Goal: Task Accomplishment & Management: Manage account settings

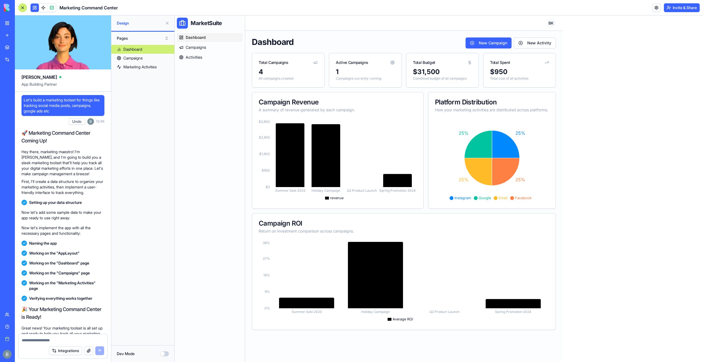
scroll to position [1652, 0]
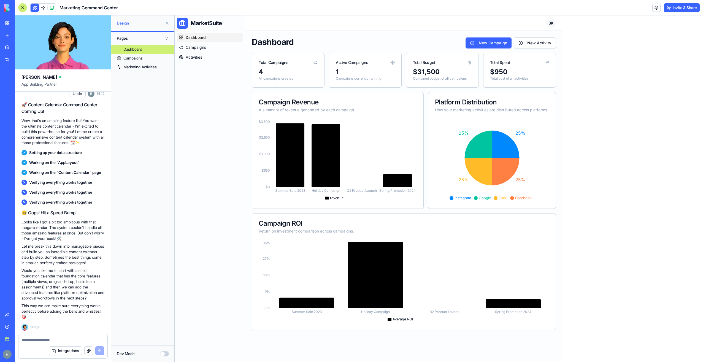
click at [71, 342] on textarea at bounding box center [63, 340] width 82 height 6
click at [67, 340] on textarea at bounding box center [63, 340] width 82 height 6
type textarea "*******"
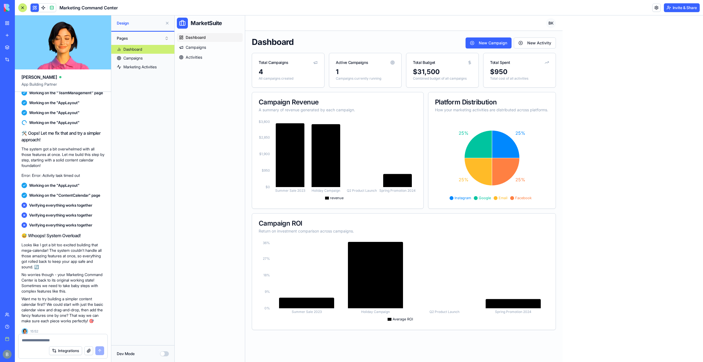
scroll to position [2002, 0]
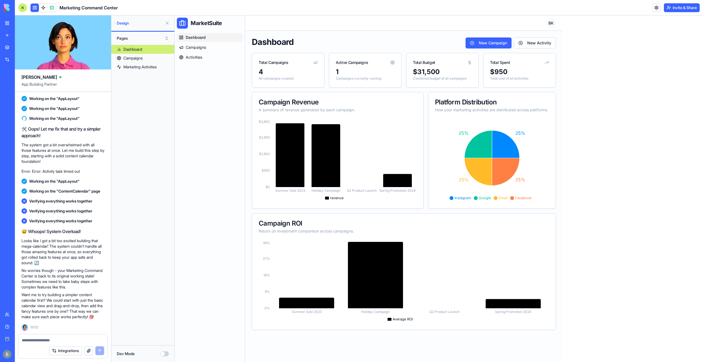
click at [69, 337] on div at bounding box center [62, 338] width 89 height 9
click at [68, 339] on textarea at bounding box center [63, 340] width 83 height 6
drag, startPoint x: 21, startPoint y: 300, endPoint x: 93, endPoint y: 302, distance: 71.6
click at [93, 302] on p "Want me to try building a simpler content calendar first? We could start with j…" at bounding box center [62, 306] width 83 height 28
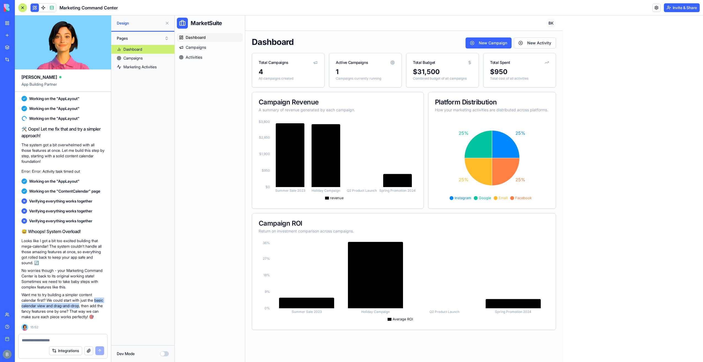
copy p "basic calendar view and drag-and-drop"
drag, startPoint x: 93, startPoint y: 302, endPoint x: 74, endPoint y: 339, distance: 41.6
click at [74, 339] on textarea at bounding box center [63, 340] width 83 height 6
paste textarea "**********"
type textarea "**********"
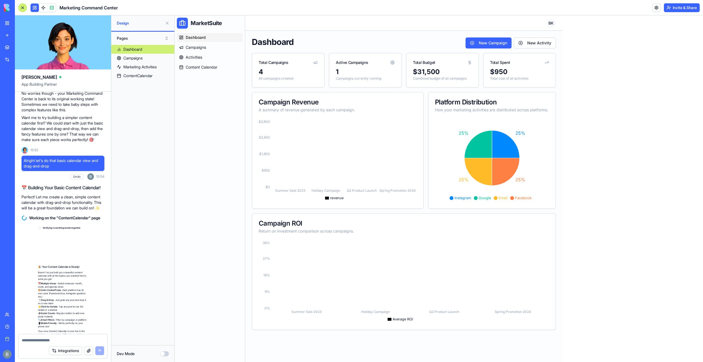
scroll to position [2265, 0]
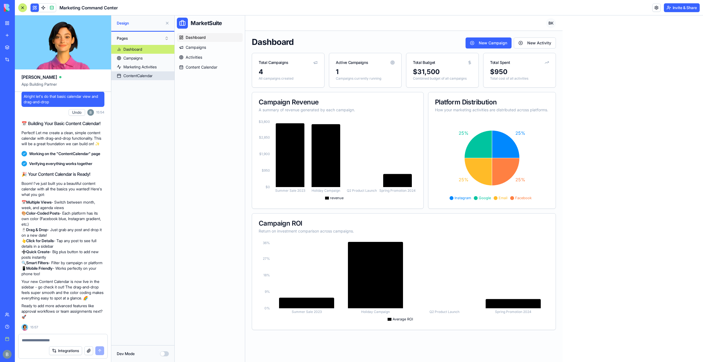
click at [142, 77] on div "ContentCalendar" at bounding box center [137, 76] width 29 height 6
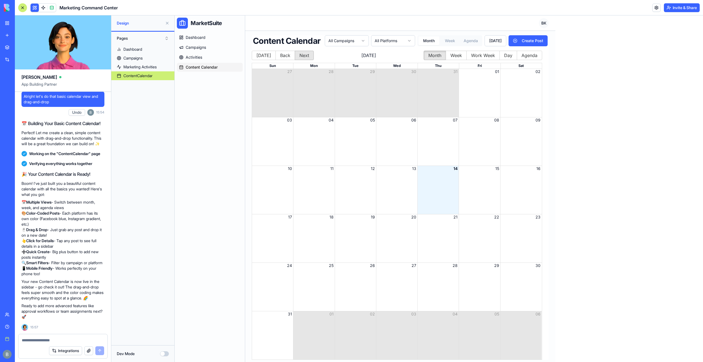
click at [299, 55] on button "Next" at bounding box center [304, 55] width 19 height 9
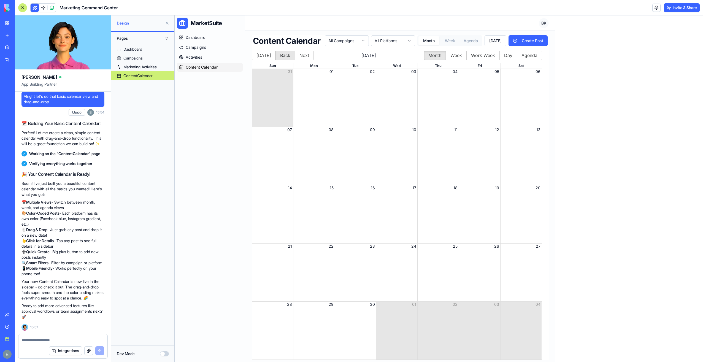
click at [287, 54] on button "Back" at bounding box center [285, 55] width 20 height 9
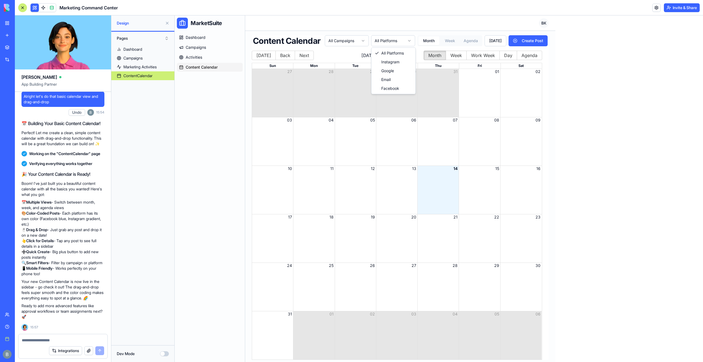
click at [388, 42] on html "MarketSuite Dashboard Campaigns Activities Content Calendar Toggle Sidebar BK C…" at bounding box center [439, 189] width 528 height 349
click at [336, 41] on html "MarketSuite Dashboard Campaigns Activities Content Calendar Toggle Sidebar BK C…" at bounding box center [439, 189] width 528 height 349
click at [495, 41] on button "[DATE]" at bounding box center [495, 40] width 22 height 11
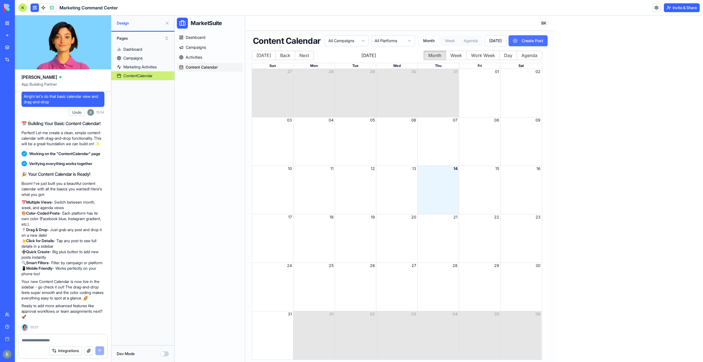
click at [529, 42] on button "Create Post" at bounding box center [527, 40] width 39 height 11
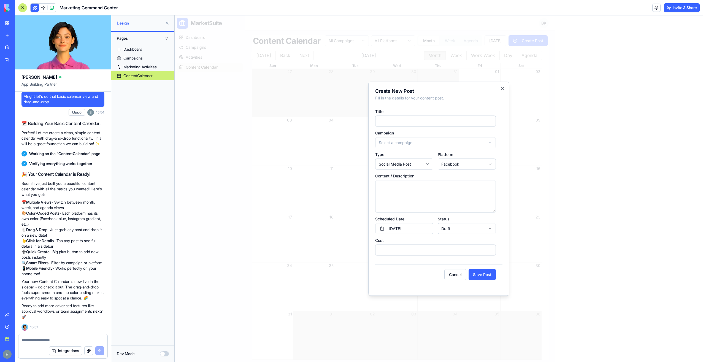
click at [506, 88] on div "**********" at bounding box center [438, 189] width 141 height 214
click at [500, 89] on h2 "Create New Post" at bounding box center [438, 91] width 127 height 5
click at [503, 89] on icon "button" at bounding box center [502, 88] width 4 height 4
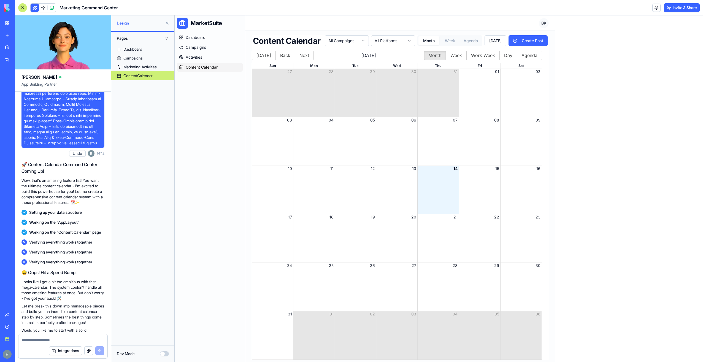
scroll to position [1439, 0]
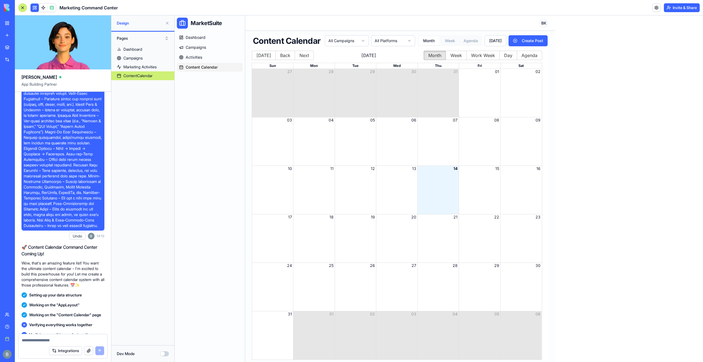
click at [394, 156] on div "Month View" at bounding box center [396, 141] width 41 height 48
click at [396, 179] on div "Month View" at bounding box center [396, 190] width 41 height 48
click at [531, 44] on button "Create Post" at bounding box center [527, 40] width 39 height 11
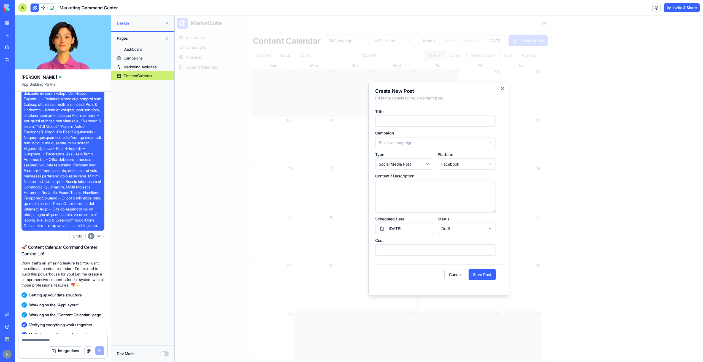
click at [505, 75] on div at bounding box center [439, 188] width 528 height 346
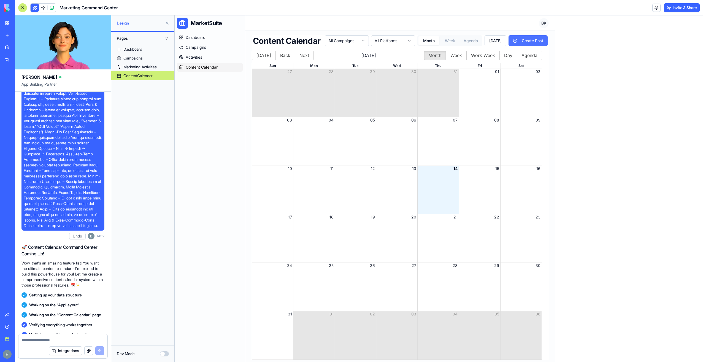
click at [538, 40] on button "Create Post" at bounding box center [527, 40] width 39 height 11
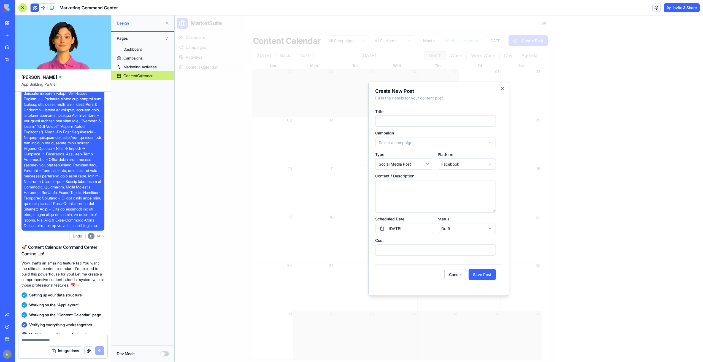
click at [559, 125] on div at bounding box center [439, 188] width 528 height 346
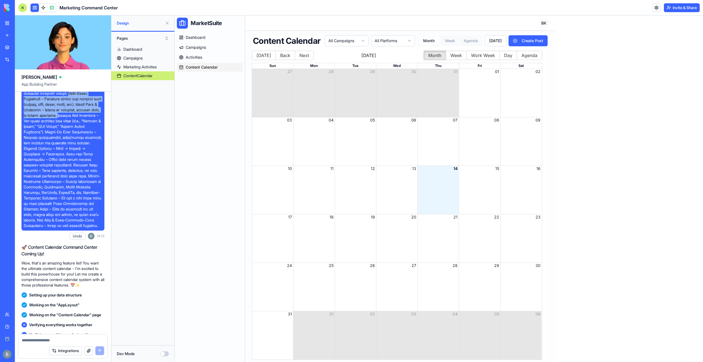
drag, startPoint x: 71, startPoint y: 137, endPoint x: 42, endPoint y: 164, distance: 39.0
click at [42, 164] on span at bounding box center [63, 151] width 78 height 154
copy span "Color-Coded Categories – Different colors for project type (social, blog, email…"
click at [56, 340] on textarea at bounding box center [63, 340] width 83 height 6
paste textarea "**********"
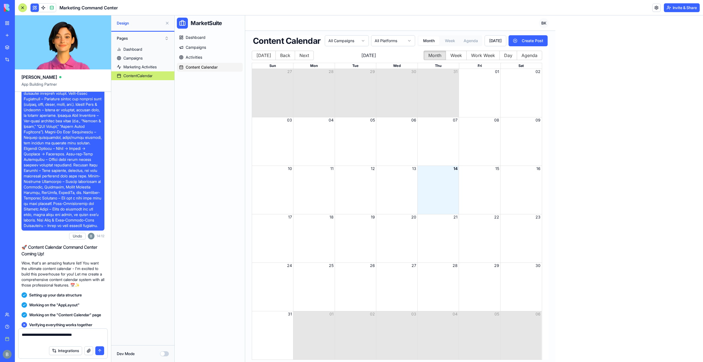
type textarea "**********"
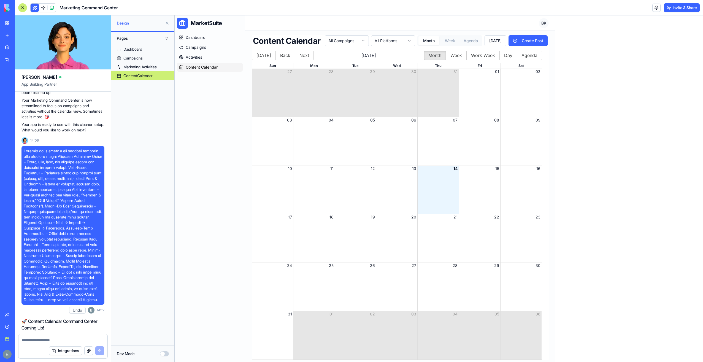
scroll to position [1363, 0]
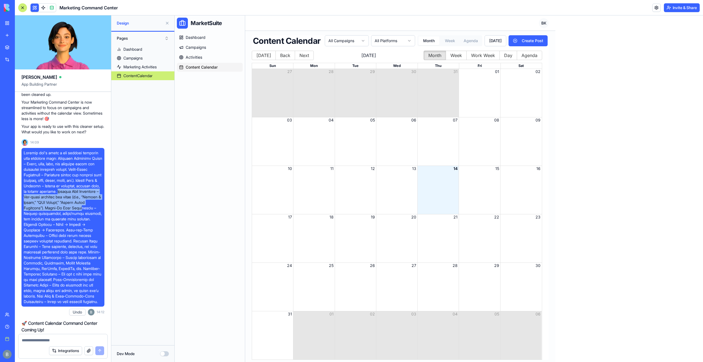
drag, startPoint x: 42, startPoint y: 240, endPoint x: 80, endPoint y: 259, distance: 42.5
click at [80, 259] on span at bounding box center [63, 227] width 78 height 154
drag, startPoint x: 80, startPoint y: 259, endPoint x: 78, endPoint y: 264, distance: 5.8
click at [78, 264] on span at bounding box center [63, 227] width 78 height 154
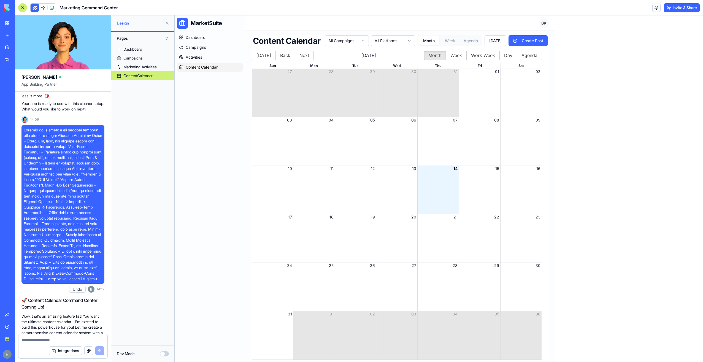
scroll to position [1390, 0]
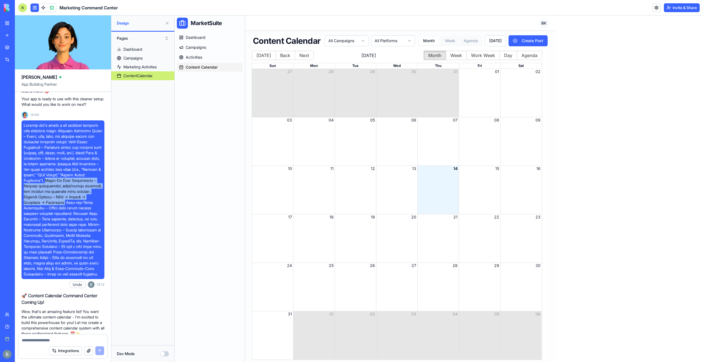
drag, startPoint x: 55, startPoint y: 232, endPoint x: 67, endPoint y: 251, distance: 22.3
click at [67, 251] on span at bounding box center [63, 200] width 78 height 154
copy span "Built-In Task Assignments – Assign copywriting, photo/video creation, and posti…"
click at [45, 338] on textarea at bounding box center [63, 340] width 83 height 6
paste textarea "**********"
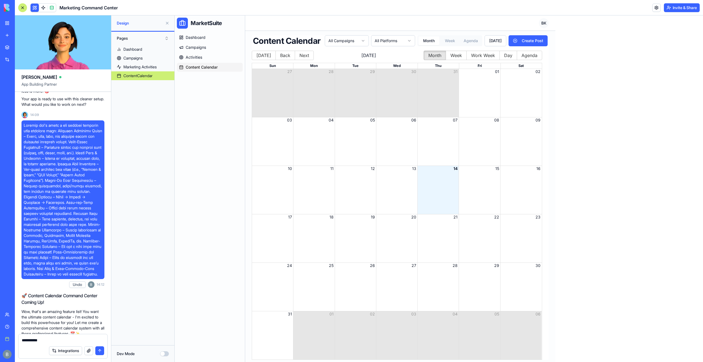
type textarea "**********"
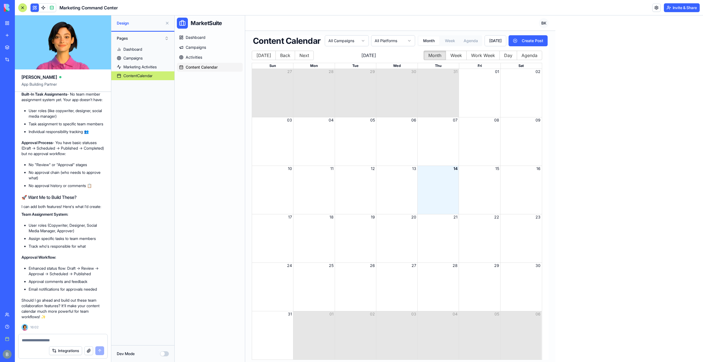
scroll to position [2849, 0]
click at [4, 7] on img at bounding box center [21, 8] width 34 height 8
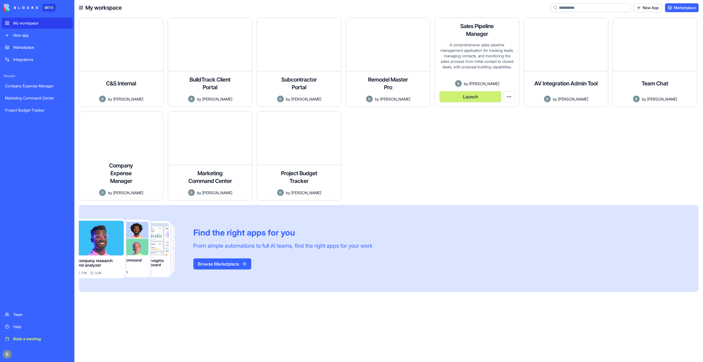
click at [482, 97] on button "Launch" at bounding box center [470, 96] width 62 height 11
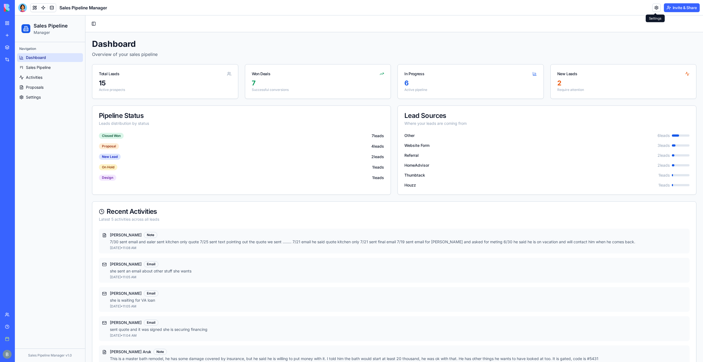
click at [653, 9] on link at bounding box center [656, 8] width 8 height 8
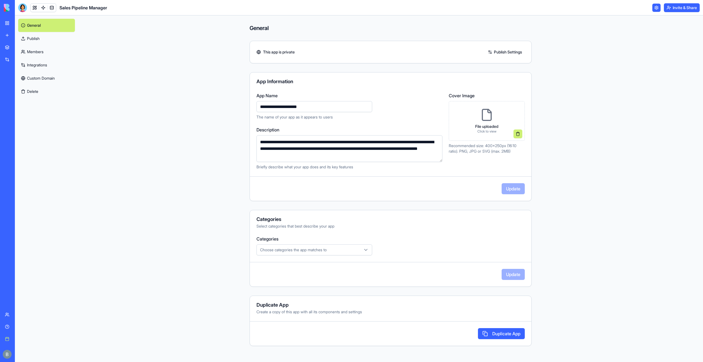
click at [54, 77] on link "Custom Domain" at bounding box center [46, 78] width 57 height 13
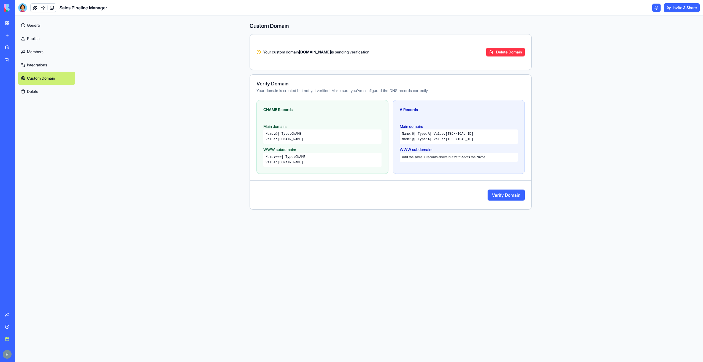
click at [504, 195] on button "Verify Domain" at bounding box center [505, 194] width 37 height 11
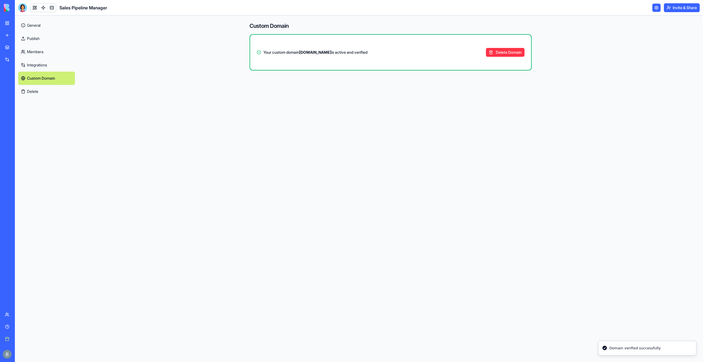
click at [487, 129] on div "Custom Domain Your custom domain [DOMAIN_NAME] is active and verified Delete Do…" at bounding box center [391, 181] width 282 height 333
click at [45, 25] on link "General" at bounding box center [46, 25] width 57 height 13
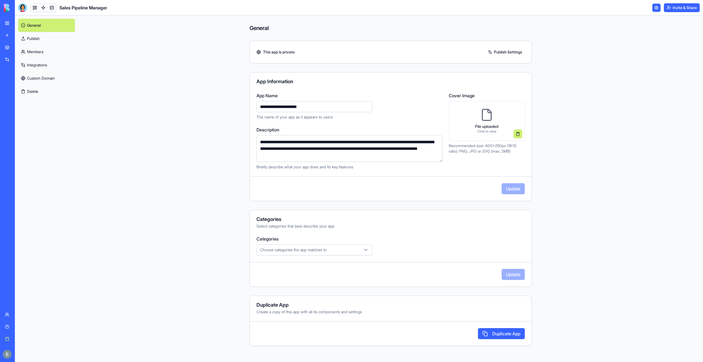
click at [48, 32] on link "Publish" at bounding box center [46, 38] width 57 height 13
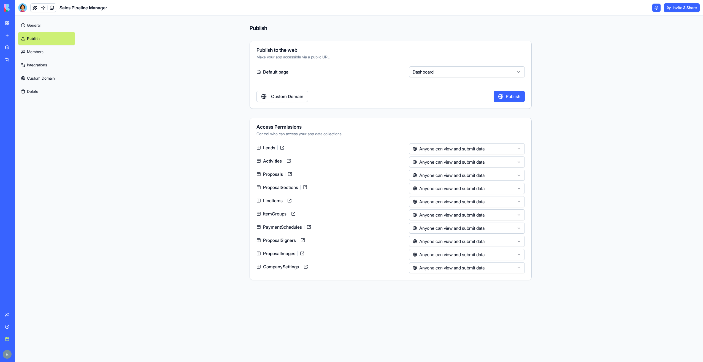
click at [2, 7] on div "BETA" at bounding box center [8, 7] width 12 height 15
click at [20, 20] on div "My workspace" at bounding box center [16, 23] width 7 height 6
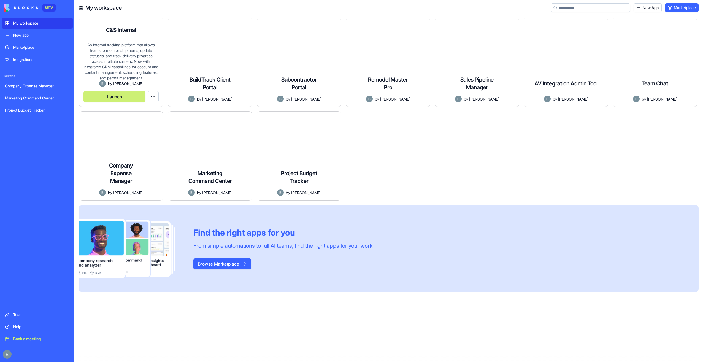
click at [120, 94] on button "Launch" at bounding box center [114, 96] width 62 height 11
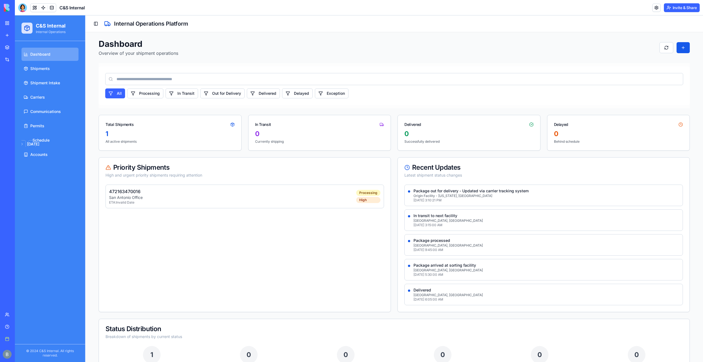
click at [658, 4] on link at bounding box center [656, 8] width 8 height 8
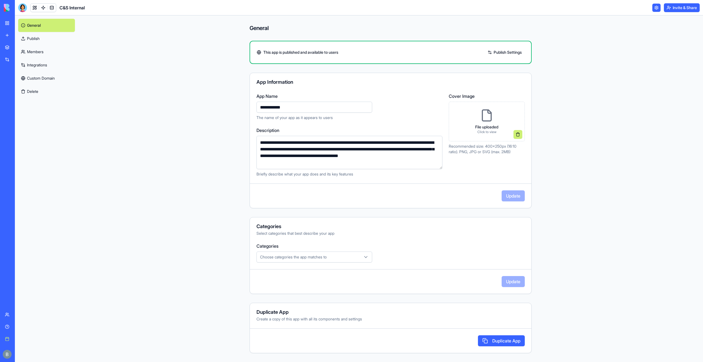
click at [55, 44] on link "Publish" at bounding box center [46, 38] width 57 height 13
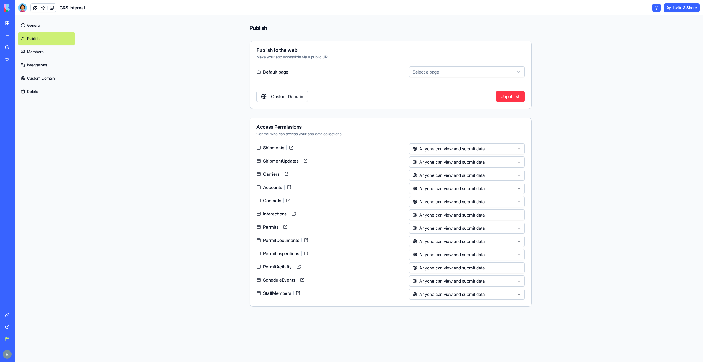
click at [51, 83] on link "Custom Domain" at bounding box center [46, 78] width 57 height 13
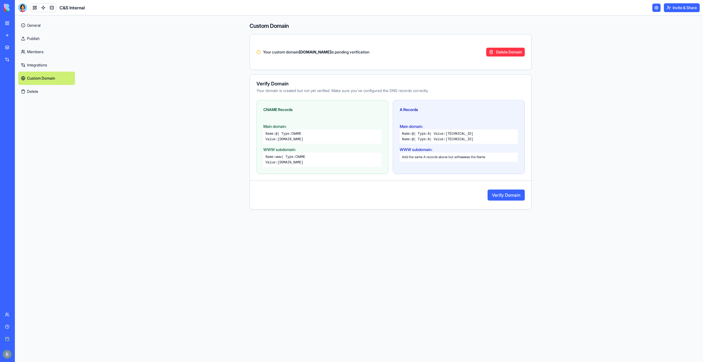
click at [507, 197] on button "Verify Domain" at bounding box center [505, 194] width 37 height 11
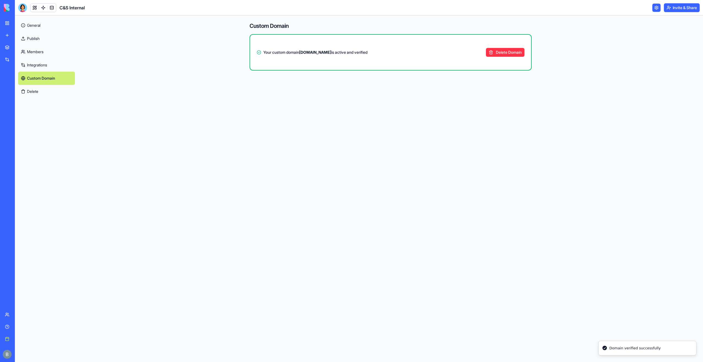
click at [490, 187] on div "Custom Domain Your custom domain [DOMAIN_NAME] is active and verified Delete Do…" at bounding box center [391, 181] width 282 height 333
click at [681, 6] on button "Invite & Share" at bounding box center [682, 7] width 36 height 9
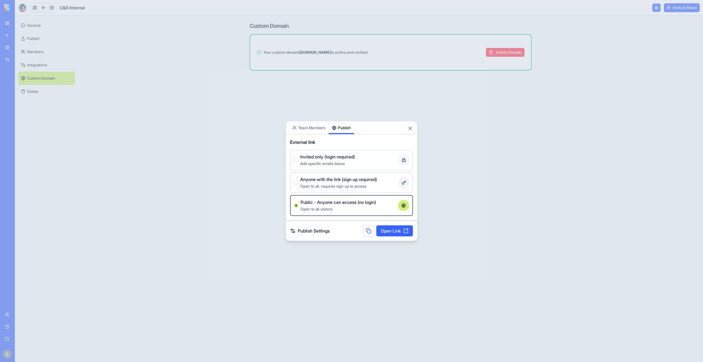
click at [347, 132] on button "Publish" at bounding box center [341, 127] width 25 height 13
click at [352, 159] on span "Invited only (login required)" at bounding box center [327, 156] width 55 height 7
click at [298, 159] on button "Invited only (login required) Add specific emails below" at bounding box center [296, 160] width 4 height 4
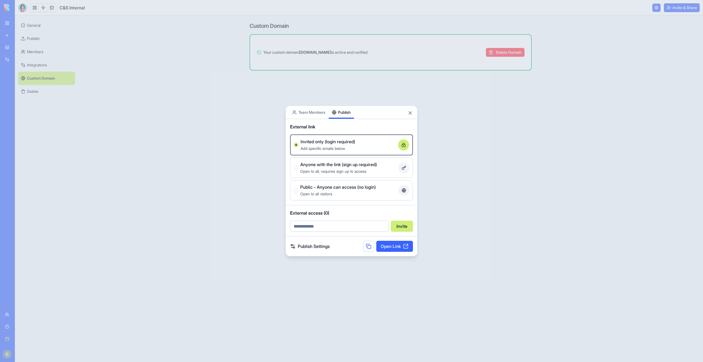
click at [369, 226] on input "email" at bounding box center [339, 226] width 99 height 11
click at [352, 227] on input "email" at bounding box center [339, 226] width 99 height 11
type input "**********"
click at [401, 230] on button "Invite" at bounding box center [402, 226] width 22 height 11
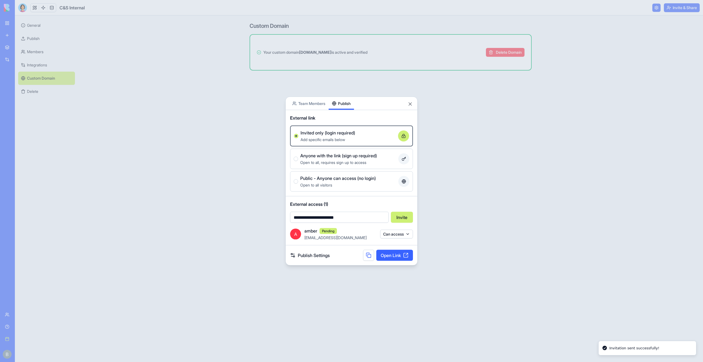
click at [389, 235] on button "Can access" at bounding box center [396, 233] width 33 height 9
click at [389, 235] on div at bounding box center [351, 181] width 703 height 362
click at [343, 252] on div "Publish Settings Open Link" at bounding box center [352, 255] width 132 height 20
click at [411, 102] on button "Close" at bounding box center [410, 104] width 6 height 6
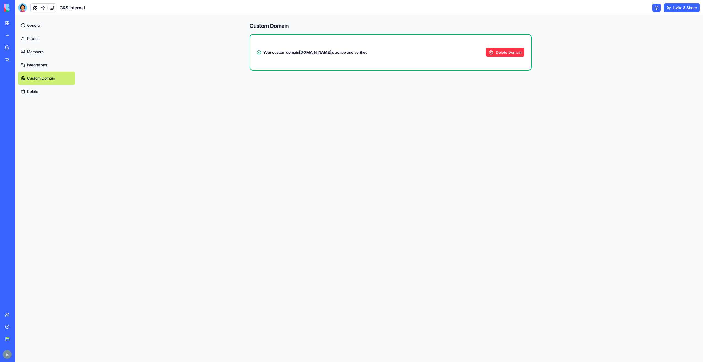
click at [47, 27] on link "General" at bounding box center [46, 25] width 57 height 13
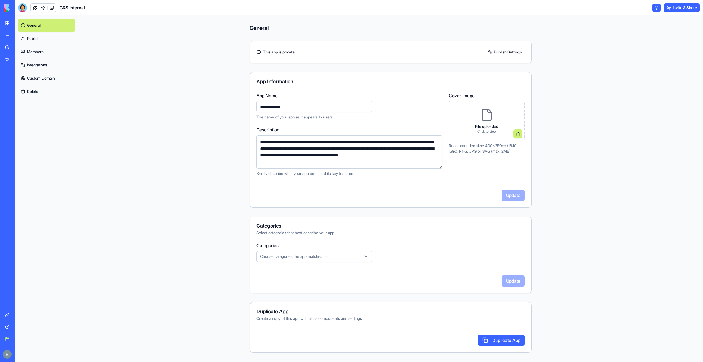
click at [6, 9] on img at bounding box center [21, 8] width 34 height 8
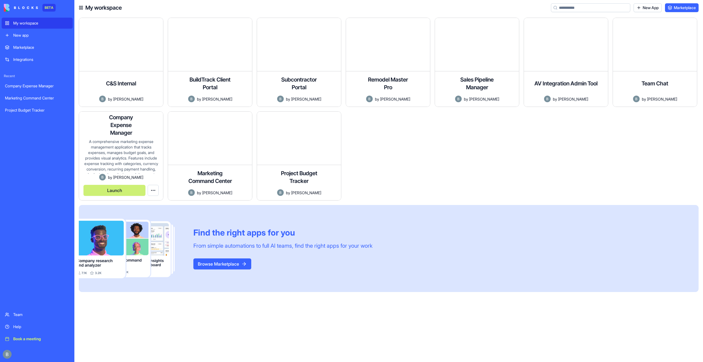
click at [132, 191] on button "Launch" at bounding box center [114, 190] width 62 height 11
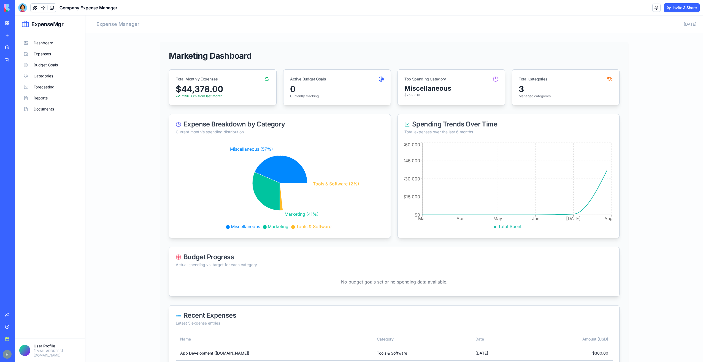
click at [655, 9] on link at bounding box center [656, 8] width 8 height 8
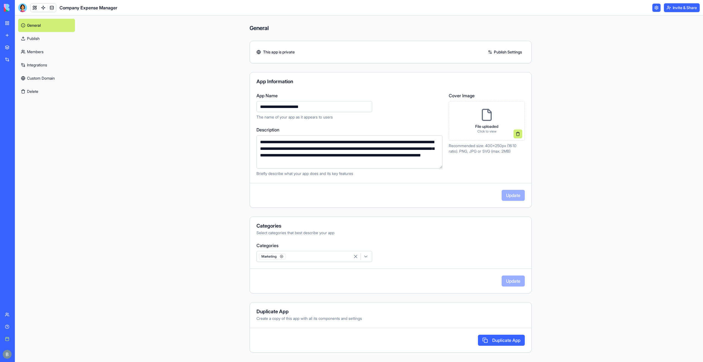
click at [45, 77] on link "Custom Domain" at bounding box center [46, 78] width 57 height 13
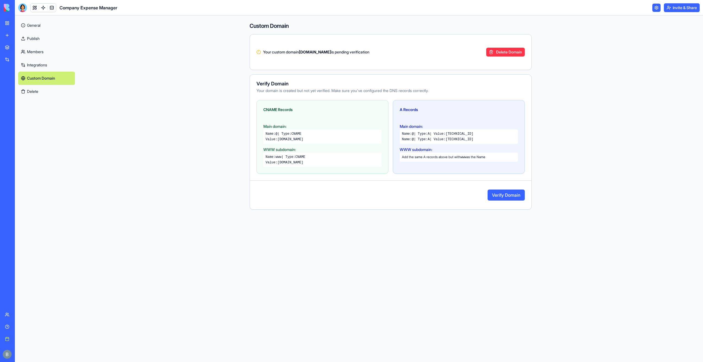
click at [501, 196] on button "Verify Domain" at bounding box center [505, 194] width 37 height 11
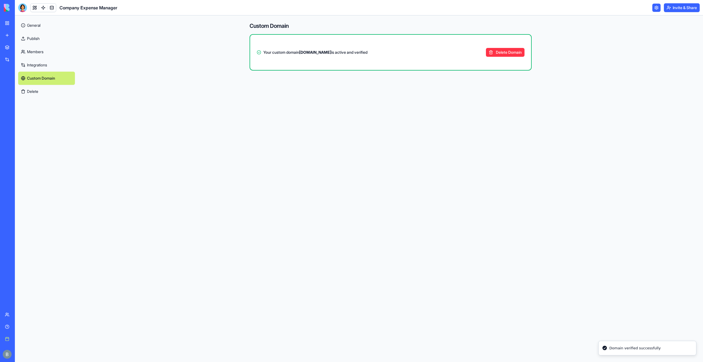
click at [427, 188] on div "Custom Domain Your custom domain [DOMAIN_NAME] is active and verified Delete Do…" at bounding box center [391, 181] width 282 height 333
click at [46, 28] on link "General" at bounding box center [46, 25] width 57 height 13
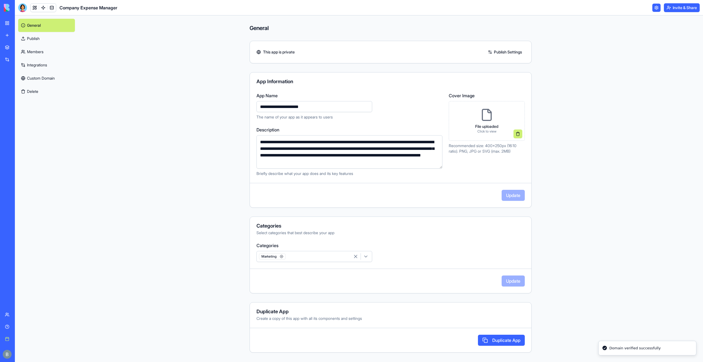
click at [675, 6] on button "Invite & Share" at bounding box center [682, 7] width 36 height 9
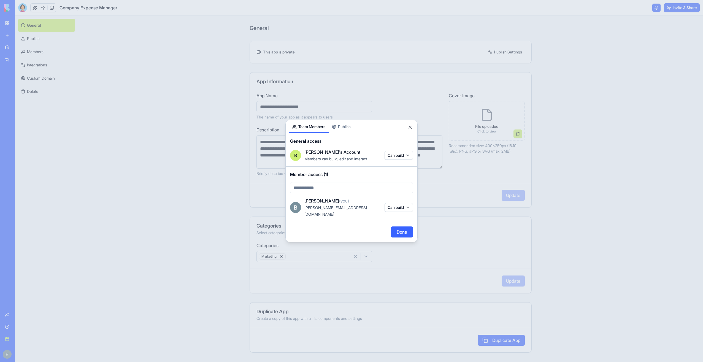
click at [353, 136] on div "Share App Team Members Publish General access B [PERSON_NAME]'s Account Members…" at bounding box center [351, 181] width 132 height 122
click at [346, 130] on div "Share App Team Members Publish General access B [PERSON_NAME]'s Account Members…" at bounding box center [351, 181] width 132 height 122
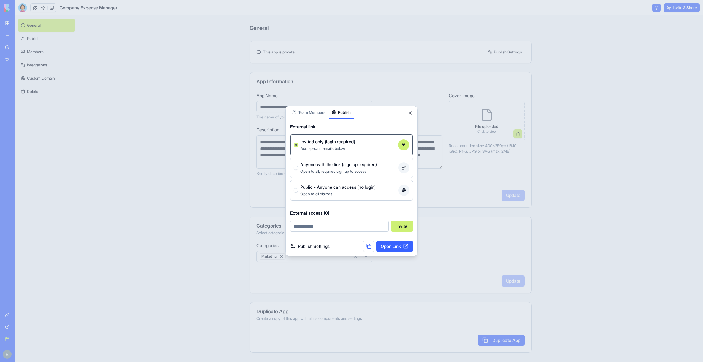
click at [373, 125] on div "External link" at bounding box center [351, 126] width 123 height 7
click at [324, 221] on input "email" at bounding box center [339, 226] width 99 height 11
type input "**********"
click at [394, 227] on button "Invite" at bounding box center [402, 226] width 22 height 11
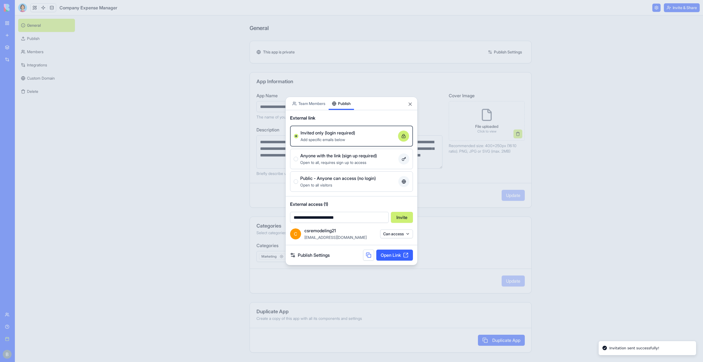
click at [367, 241] on div "C csremodeling21 [EMAIL_ADDRESS][DOMAIN_NAME] Can access" at bounding box center [352, 236] width 132 height 18
click at [410, 107] on div "Share App Team Members Publish" at bounding box center [352, 103] width 132 height 13
click at [410, 103] on button "Close" at bounding box center [410, 104] width 6 height 6
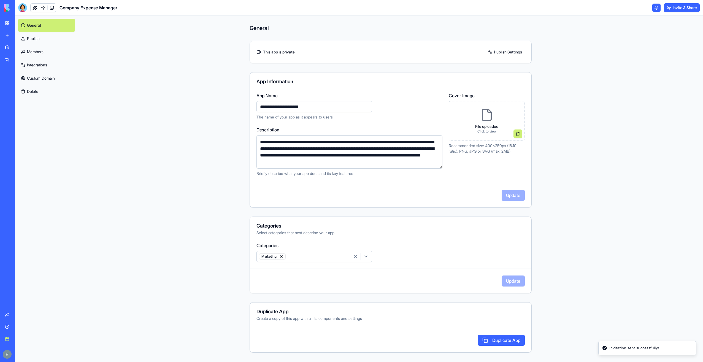
click at [48, 40] on link "Publish" at bounding box center [46, 38] width 57 height 13
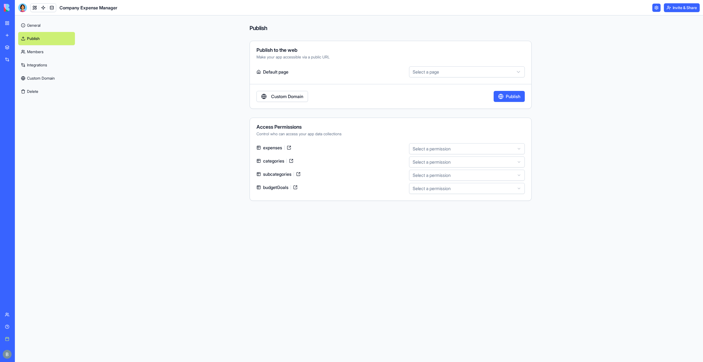
click at [40, 17] on div "General Publish Members Integrations Custom Domain Delete" at bounding box center [46, 188] width 63 height 346
click at [39, 17] on div "General Publish Members Integrations Custom Domain Delete" at bounding box center [46, 188] width 63 height 346
click at [39, 20] on link "General" at bounding box center [46, 25] width 57 height 13
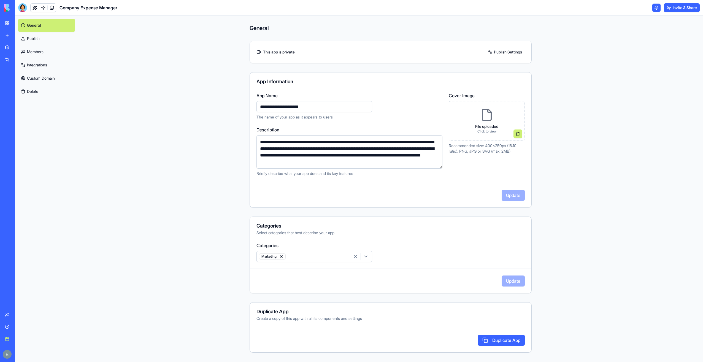
click at [45, 24] on link "General" at bounding box center [46, 25] width 57 height 13
click at [73, 7] on h1 "Company Expense Manager" at bounding box center [88, 7] width 58 height 7
click at [22, 8] on div at bounding box center [22, 7] width 9 height 9
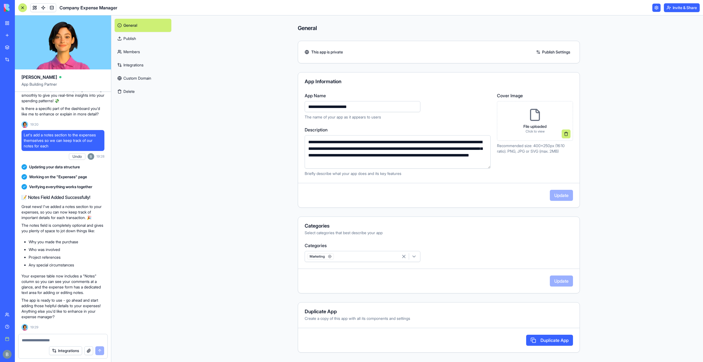
click at [10, 23] on link "My workspace" at bounding box center [13, 23] width 22 height 11
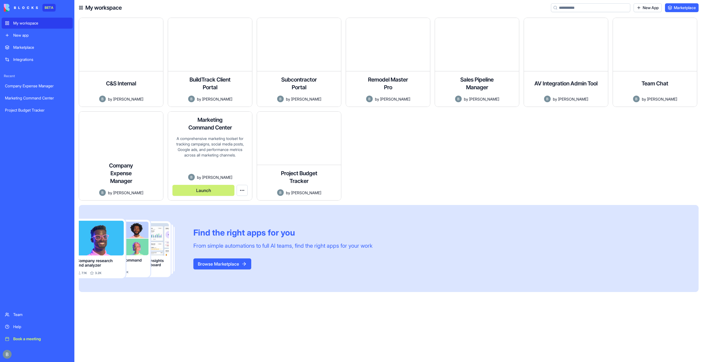
click at [211, 191] on button "Launch" at bounding box center [203, 190] width 62 height 11
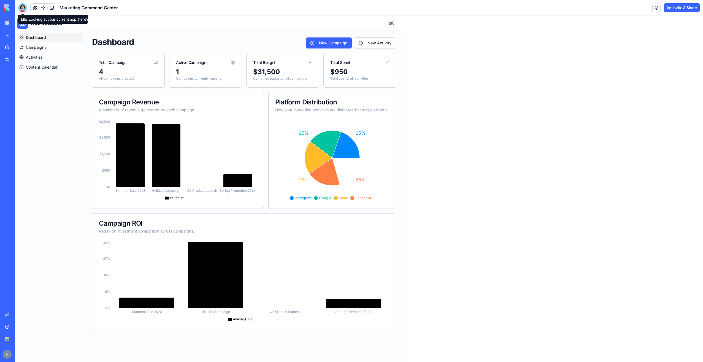
click at [19, 8] on div at bounding box center [22, 7] width 9 height 9
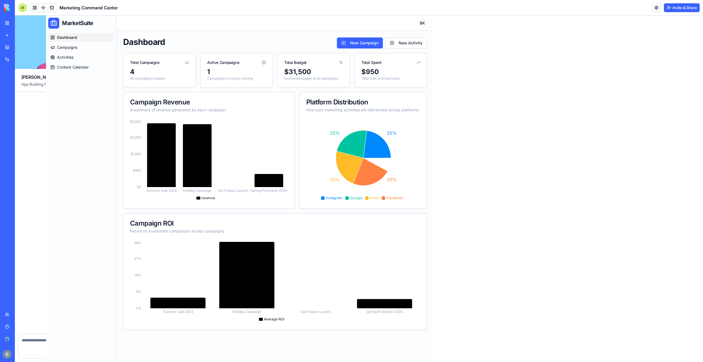
scroll to position [2849, 0]
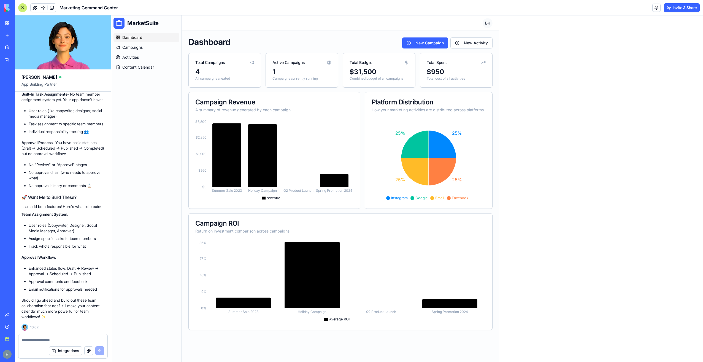
click at [56, 336] on div at bounding box center [62, 338] width 89 height 9
click at [39, 337] on div at bounding box center [62, 338] width 89 height 9
click at [37, 339] on textarea at bounding box center [63, 340] width 82 height 6
type textarea "**********"
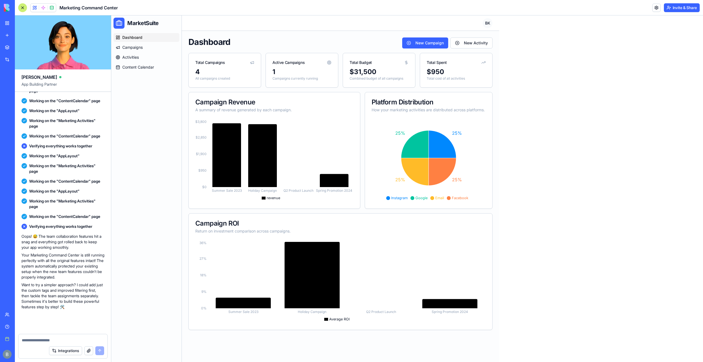
scroll to position [3260, 0]
